Goal: Task Accomplishment & Management: Manage account settings

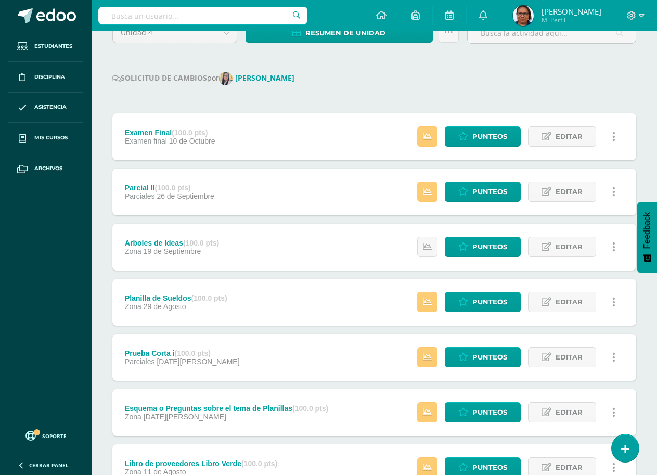
scroll to position [104, 0]
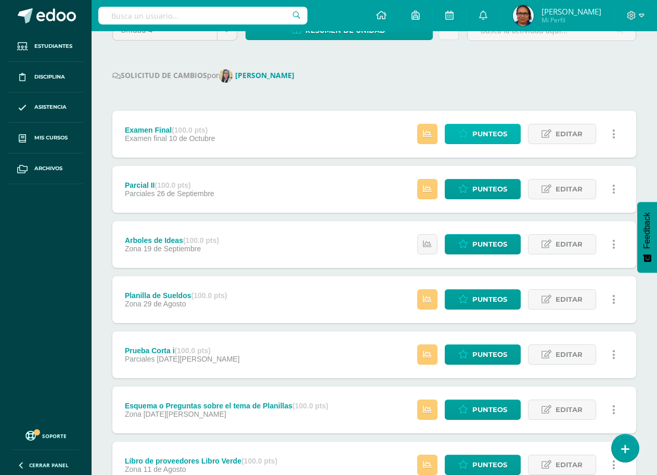
click at [478, 136] on span "Punteos" at bounding box center [489, 133] width 35 height 19
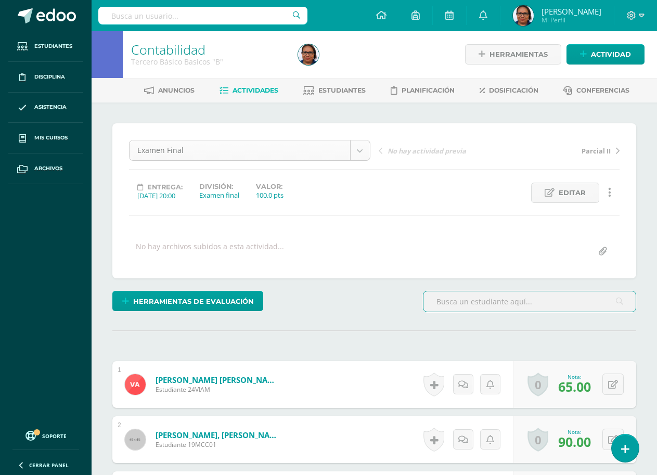
scroll to position [1, 0]
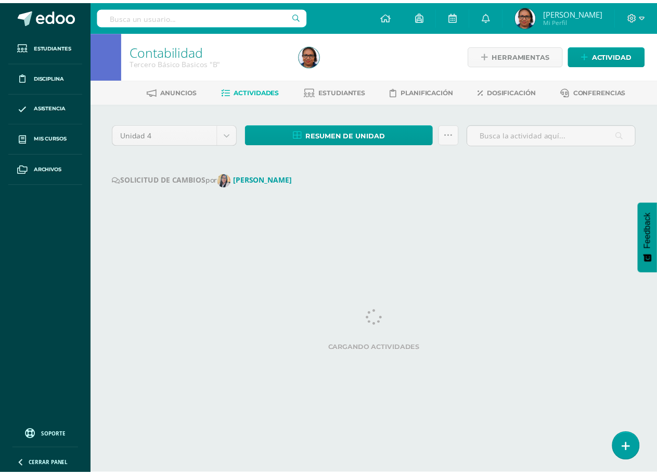
scroll to position [0, 1]
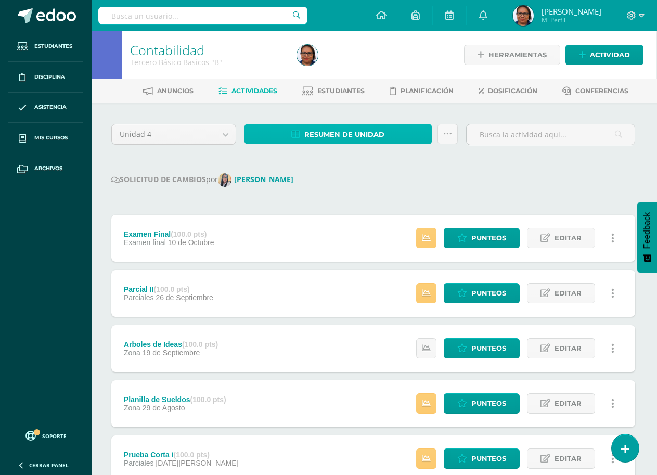
click at [403, 129] on link "Resumen de unidad" at bounding box center [337, 134] width 187 height 20
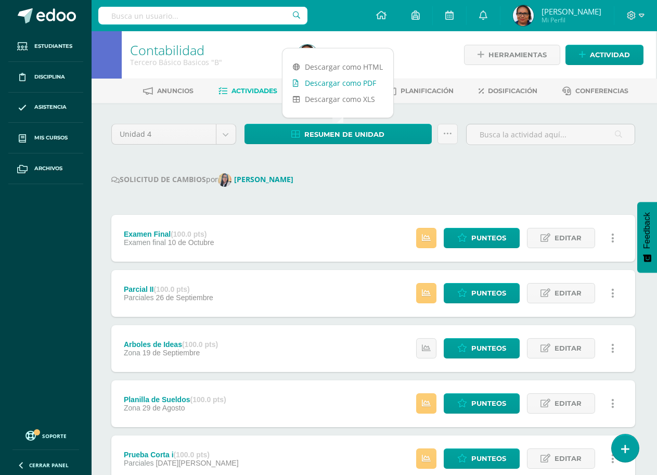
click at [367, 84] on link "Descargar como PDF" at bounding box center [337, 83] width 111 height 16
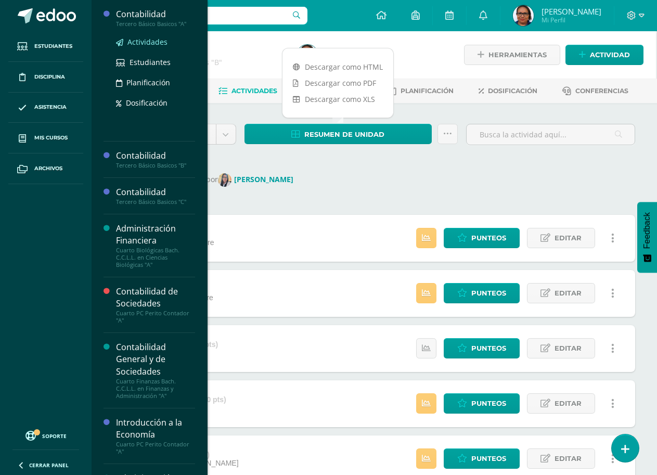
click at [149, 42] on span "Actividades" at bounding box center [147, 42] width 40 height 10
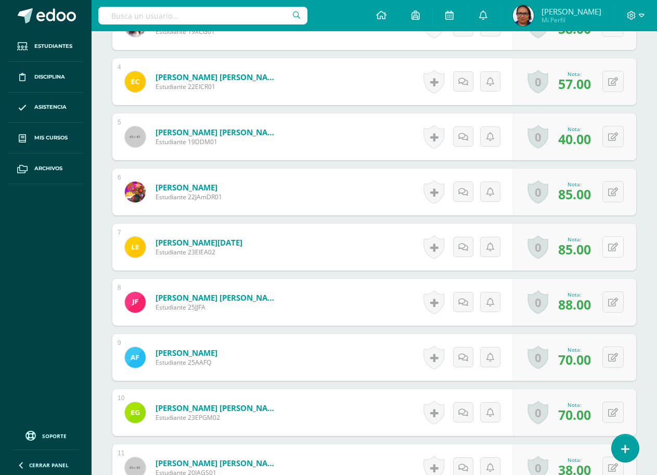
scroll to position [469, 0]
click at [615, 246] on icon at bounding box center [613, 246] width 10 height 9
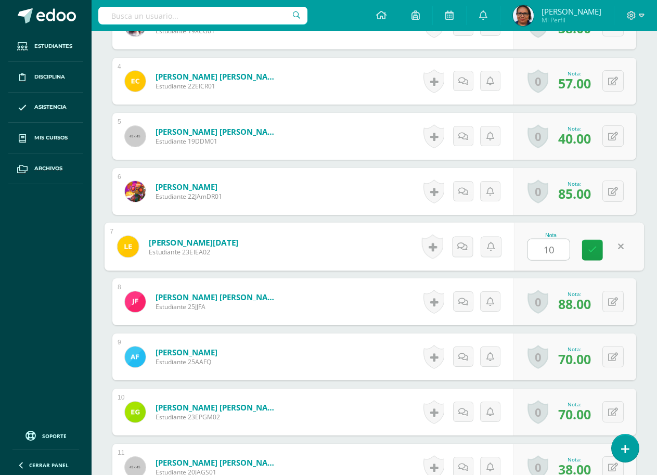
type input "100"
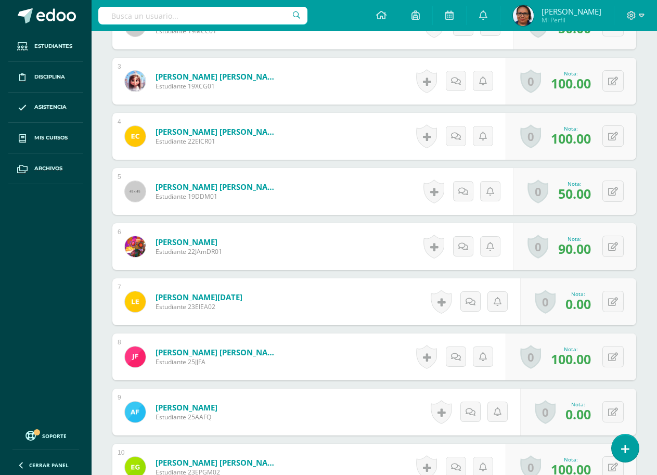
scroll to position [496, 0]
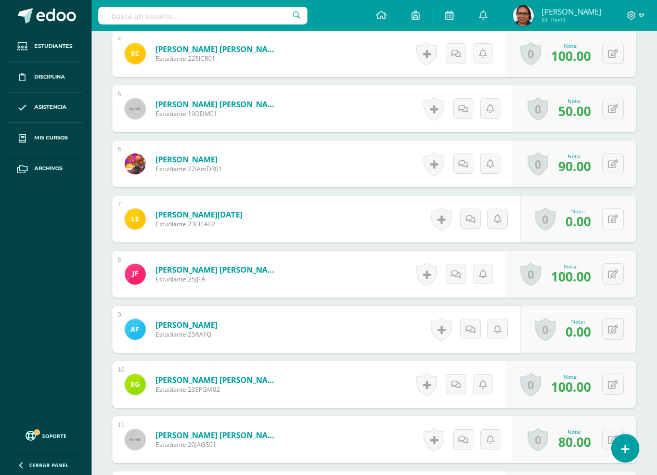
click at [616, 220] on icon at bounding box center [613, 219] width 10 height 9
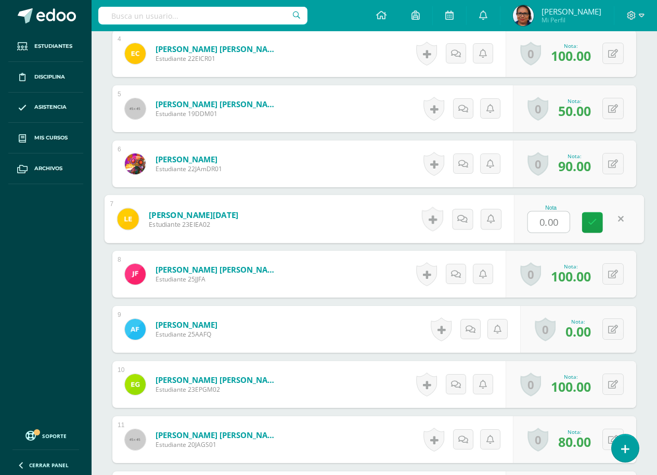
scroll to position [497, 0]
type input "20"
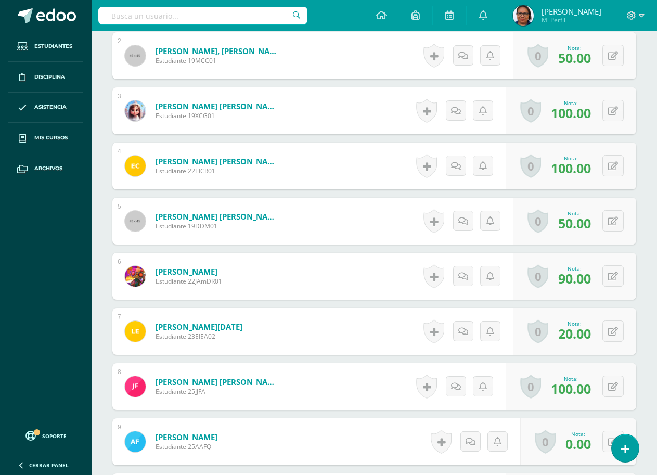
scroll to position [393, 0]
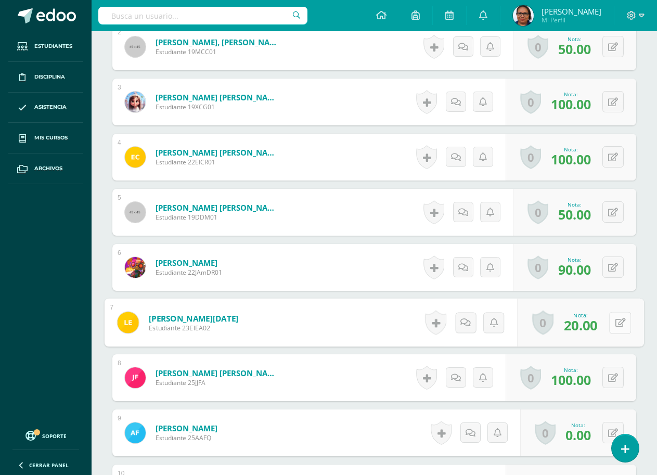
click at [615, 324] on icon at bounding box center [620, 322] width 10 height 9
type input "40"
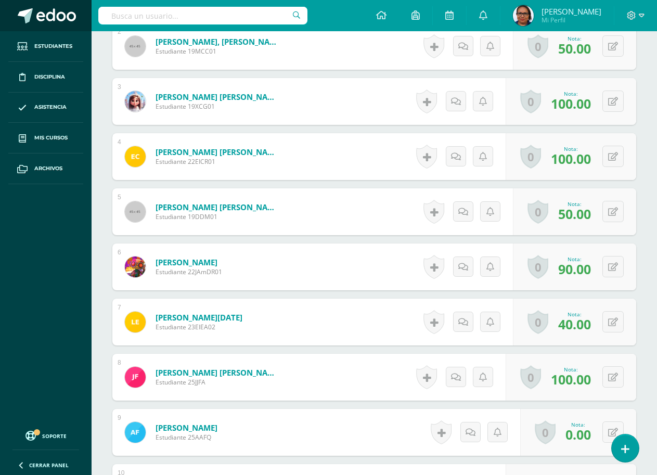
scroll to position [394, 0]
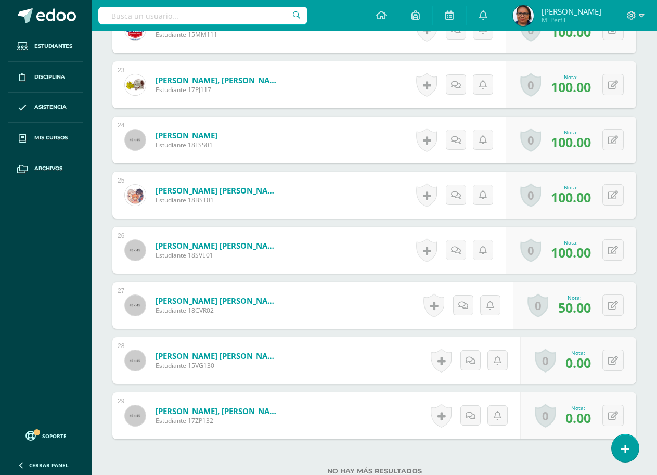
scroll to position [1595, 0]
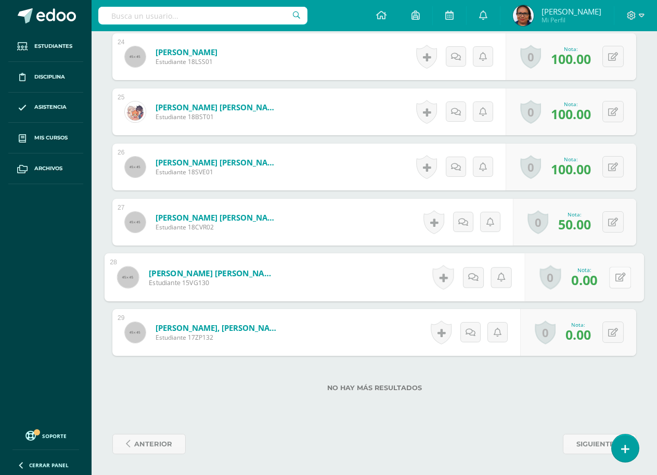
click at [610, 279] on button at bounding box center [620, 277] width 22 height 22
type input "100"
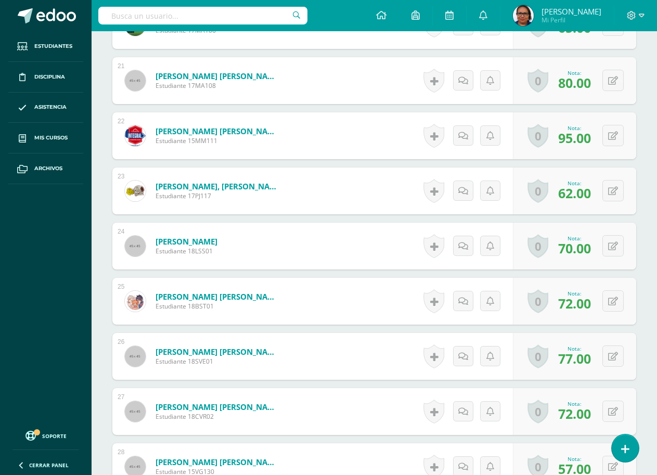
scroll to position [1595, 0]
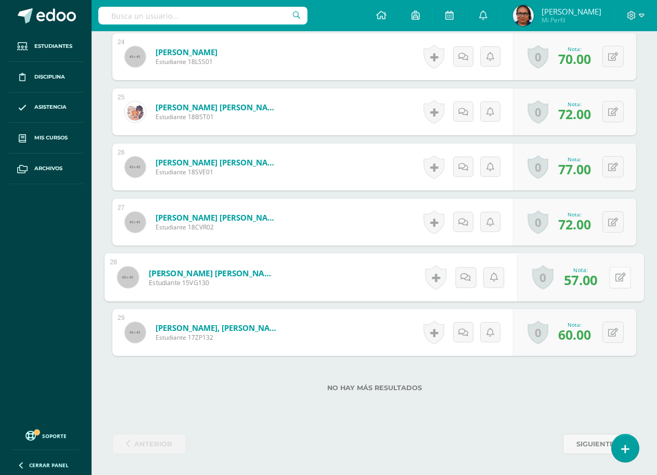
click at [615, 273] on icon at bounding box center [620, 276] width 10 height 9
type input "80"
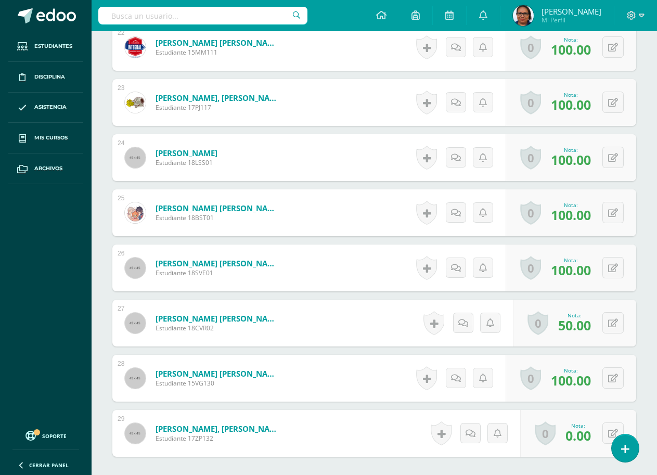
scroll to position [1595, 0]
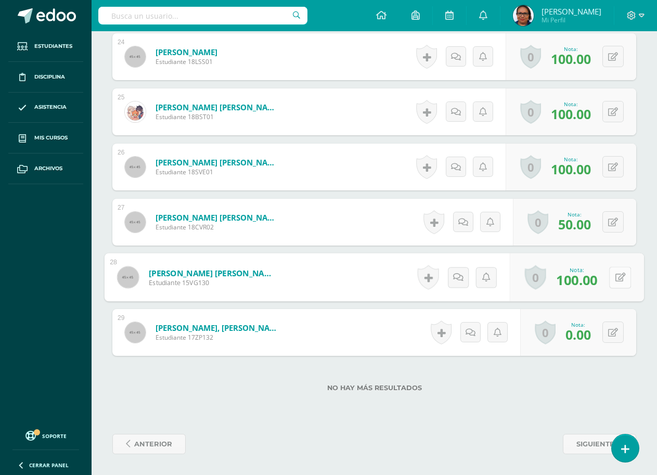
click at [615, 280] on icon at bounding box center [620, 276] width 10 height 9
type input "90"
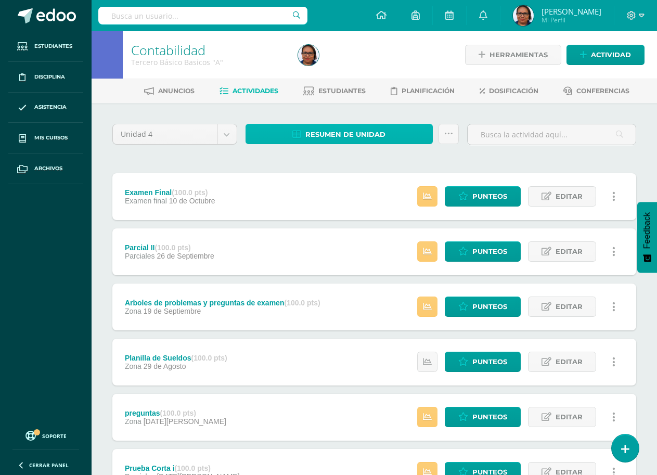
click at [375, 133] on span "Resumen de unidad" at bounding box center [345, 134] width 80 height 19
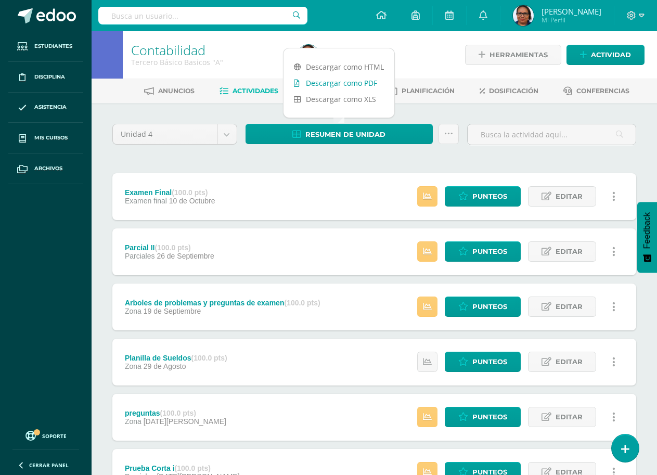
click at [362, 85] on link "Descargar como PDF" at bounding box center [338, 83] width 111 height 16
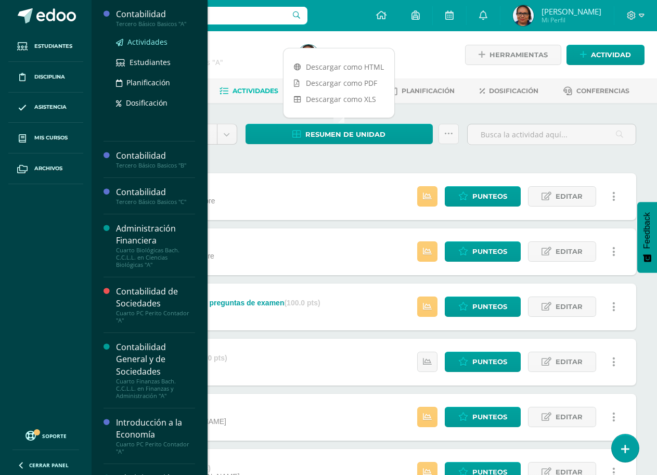
click at [143, 42] on span "Actividades" at bounding box center [147, 42] width 40 height 10
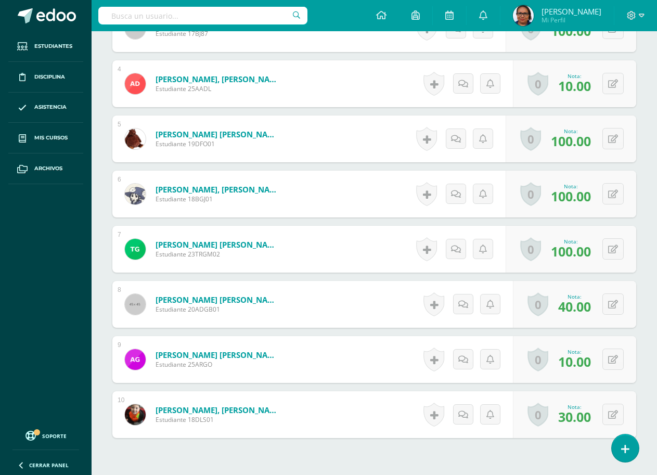
scroll to position [545, 0]
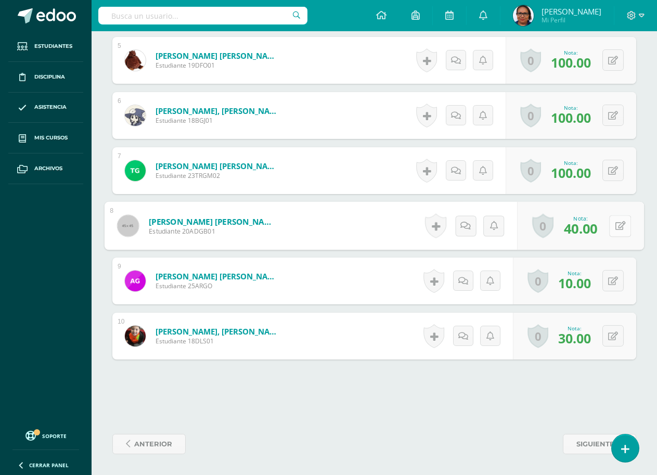
click at [615, 229] on icon at bounding box center [620, 225] width 10 height 9
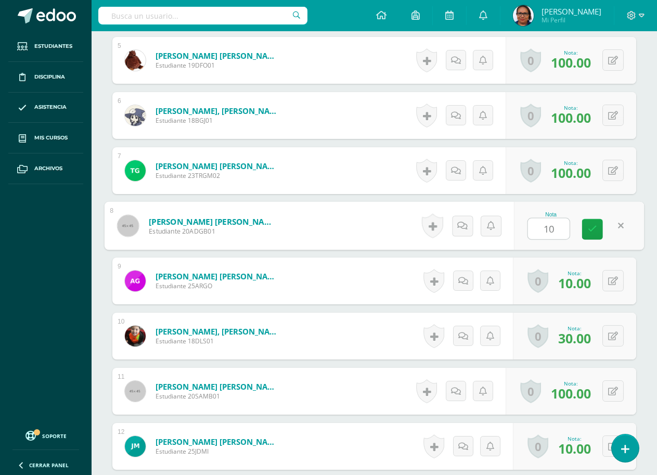
type input "100"
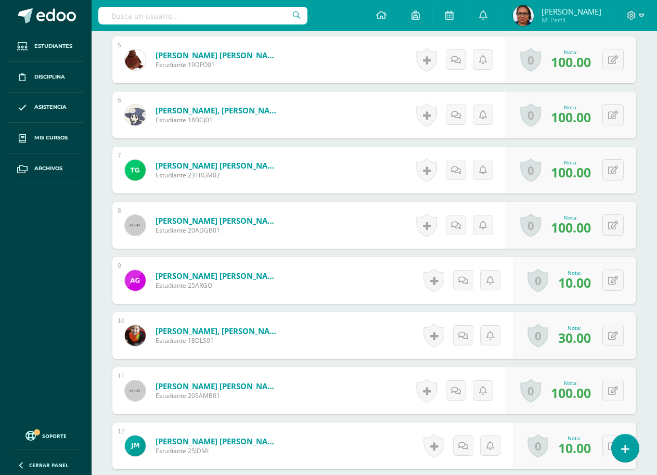
scroll to position [546, 0]
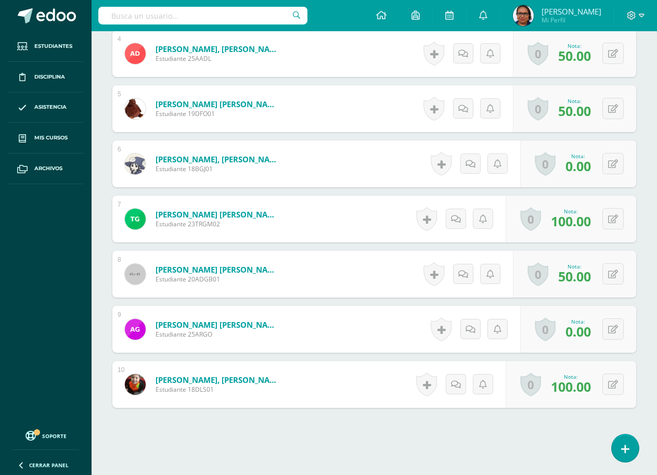
scroll to position [497, 0]
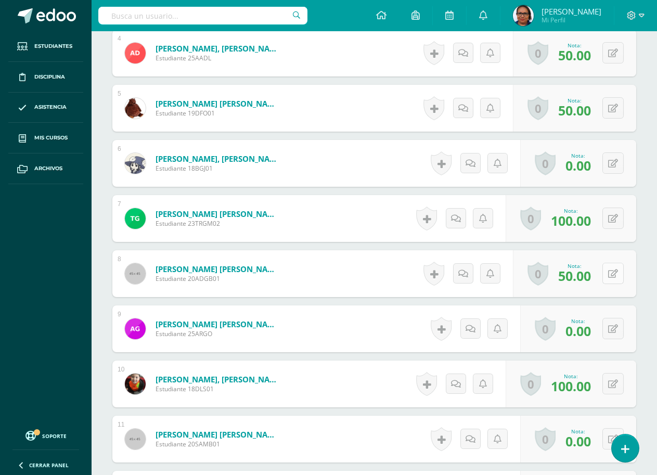
click at [613, 274] on icon at bounding box center [613, 273] width 10 height 9
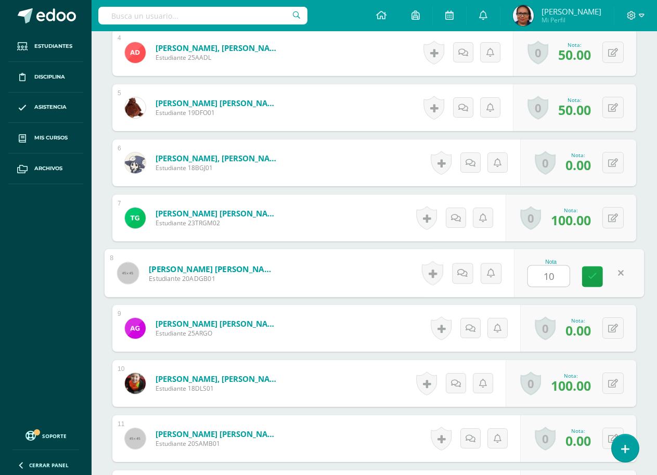
type input "100"
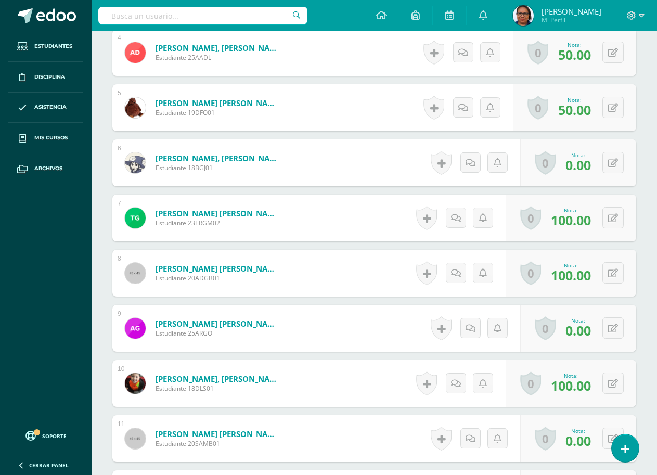
scroll to position [498, 0]
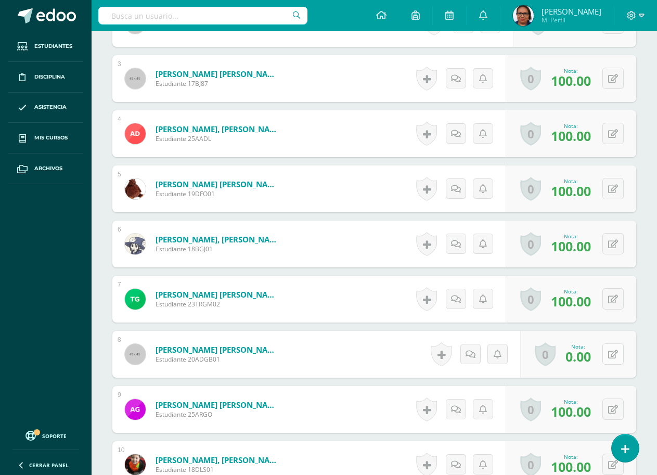
scroll to position [417, 0]
click at [617, 355] on icon at bounding box center [613, 353] width 10 height 9
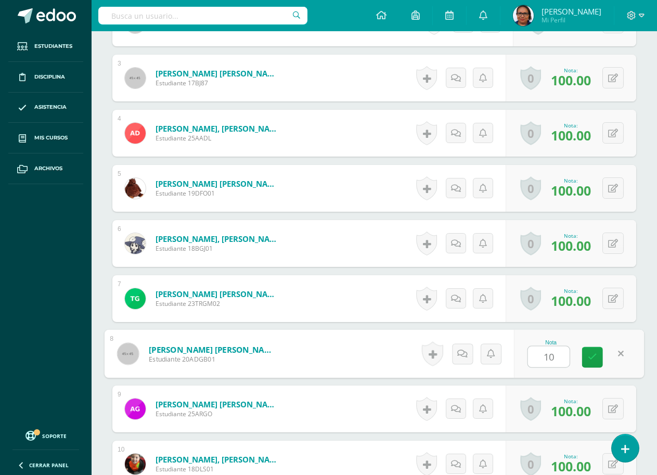
type input "100"
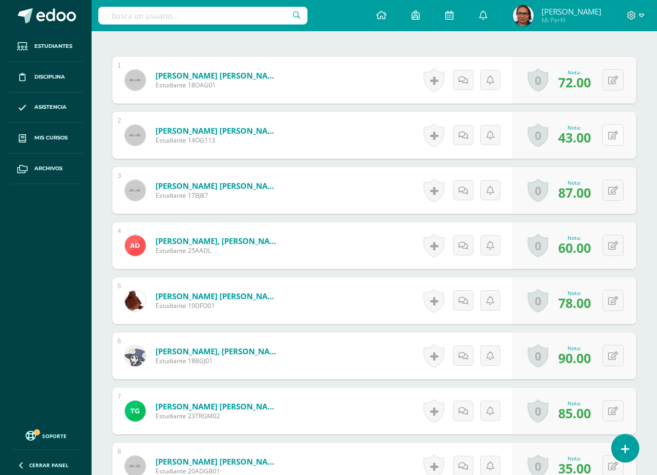
scroll to position [446, 0]
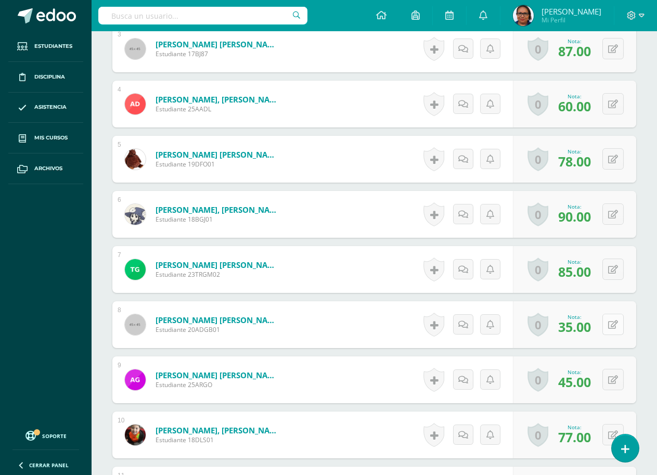
click at [616, 328] on icon at bounding box center [613, 324] width 10 height 9
type input "4"
type input "55"
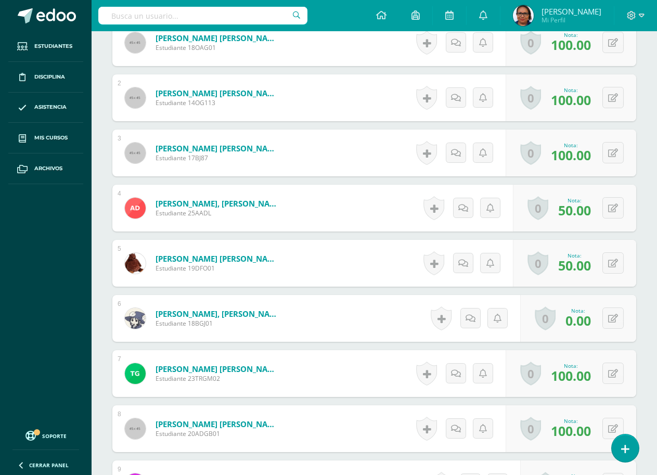
scroll to position [393, 0]
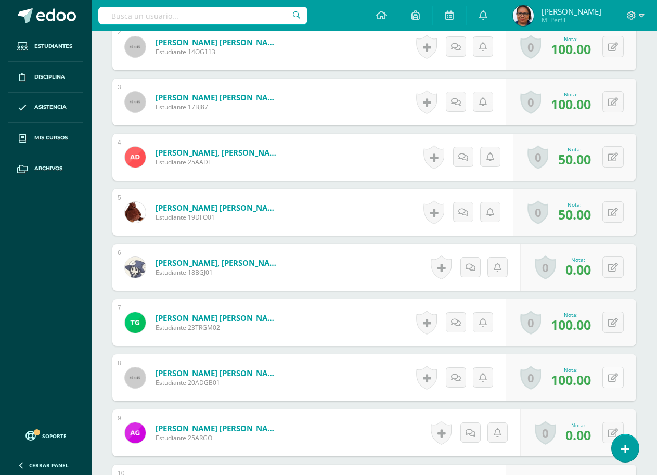
click at [614, 381] on icon at bounding box center [613, 377] width 10 height 9
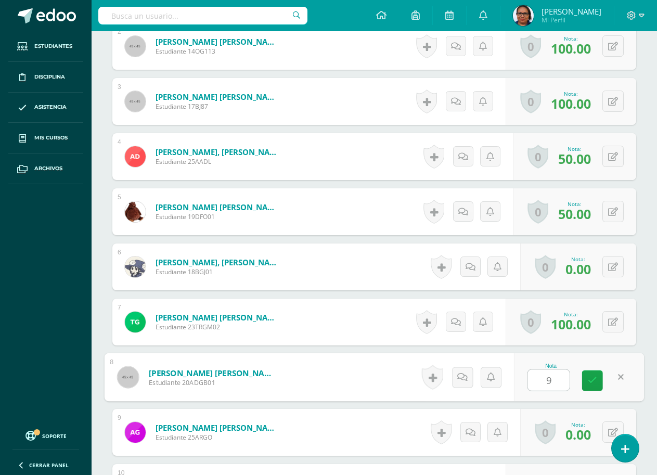
type input "90"
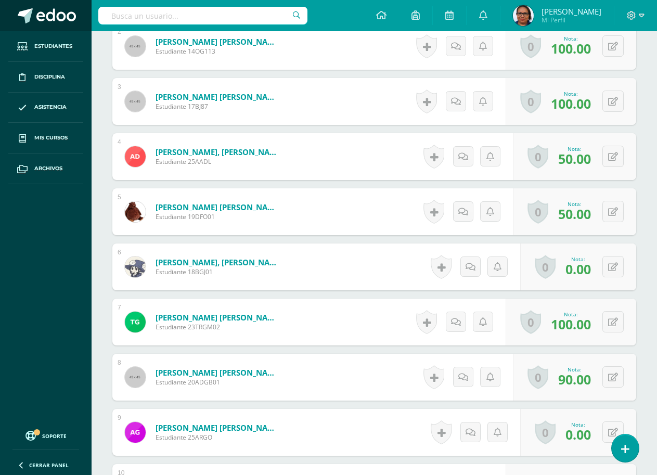
scroll to position [394, 0]
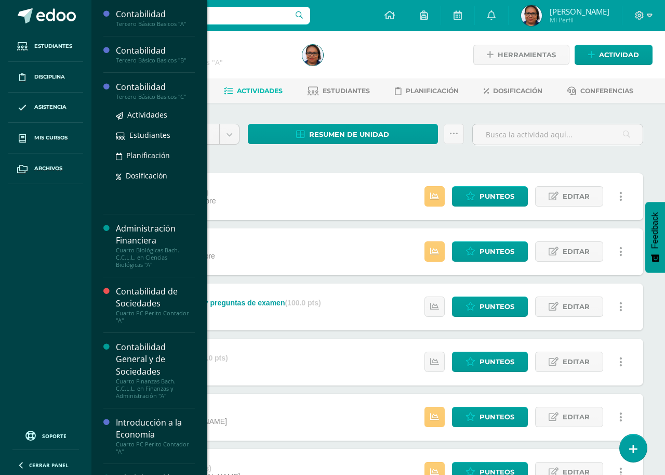
click at [152, 93] on div "Tercero Básico Basicos "C"" at bounding box center [155, 96] width 79 height 7
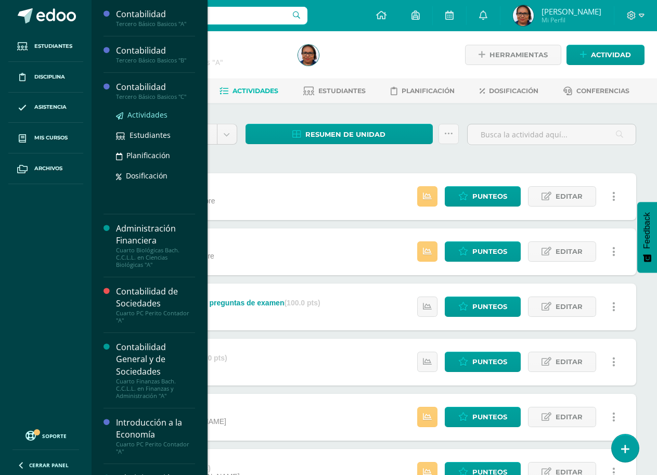
click at [147, 117] on span "Actividades" at bounding box center [147, 115] width 40 height 10
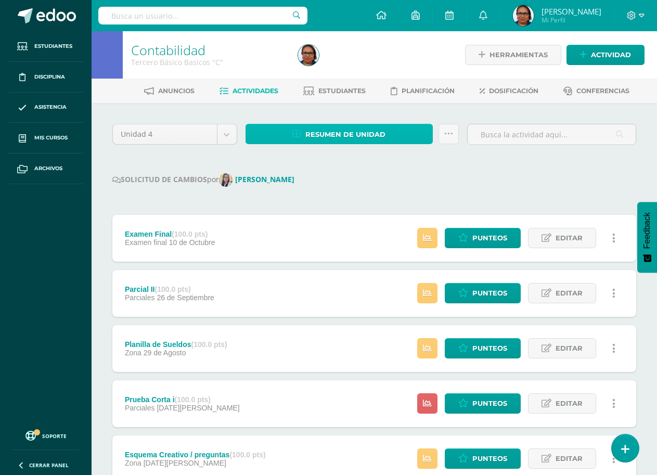
click at [380, 134] on span "Resumen de unidad" at bounding box center [345, 134] width 80 height 19
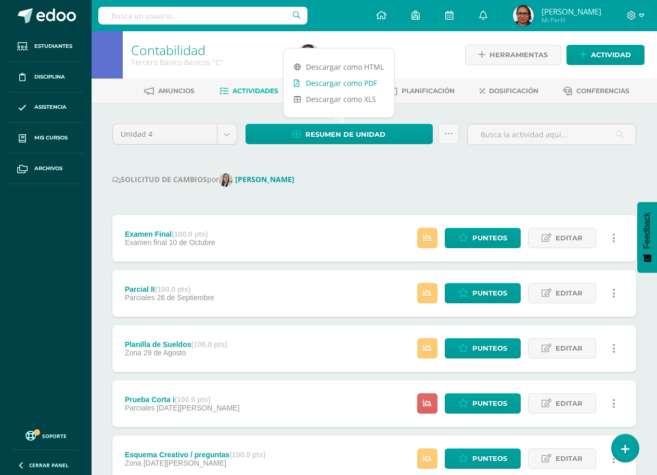
click at [362, 82] on link "Descargar como PDF" at bounding box center [338, 83] width 111 height 16
click at [382, 175] on div "SOLICITUD DE CAMBIOS por Marien Gutierrez" at bounding box center [374, 180] width 524 height 14
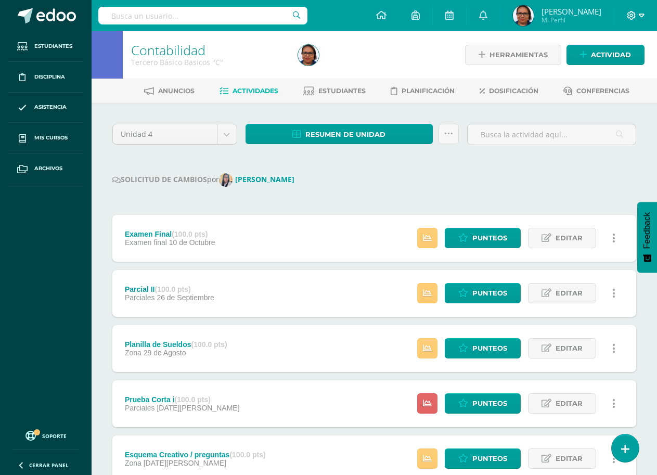
click at [639, 12] on icon at bounding box center [641, 15] width 6 height 9
click at [603, 74] on span "Cerrar sesión" at bounding box center [608, 71] width 47 height 10
